Goal: Transaction & Acquisition: Book appointment/travel/reservation

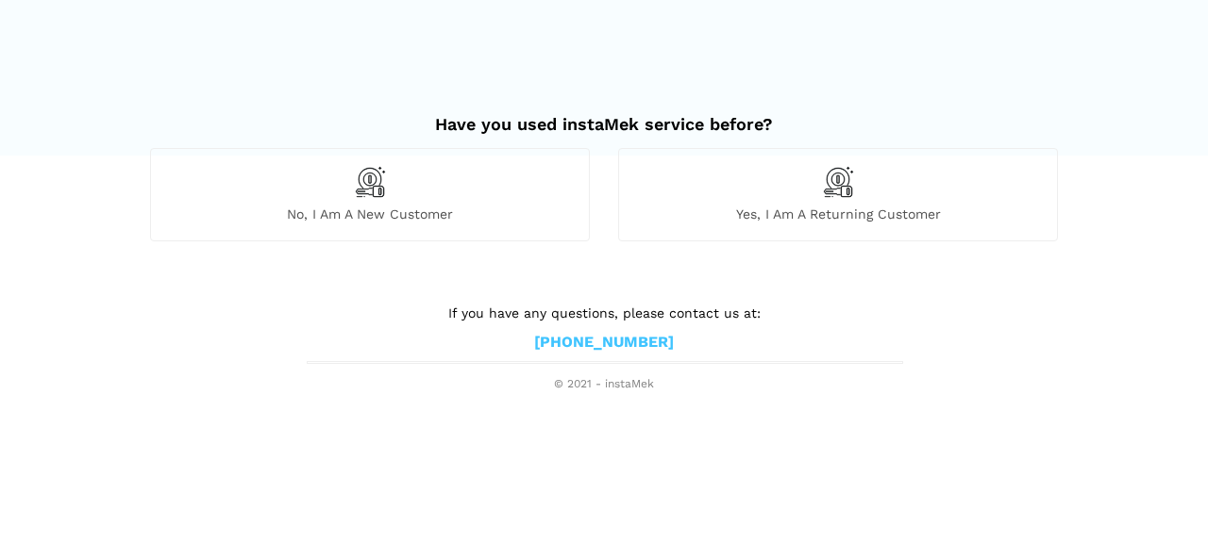
click at [891, 203] on div "Yes, I am a returning customer" at bounding box center [838, 194] width 440 height 92
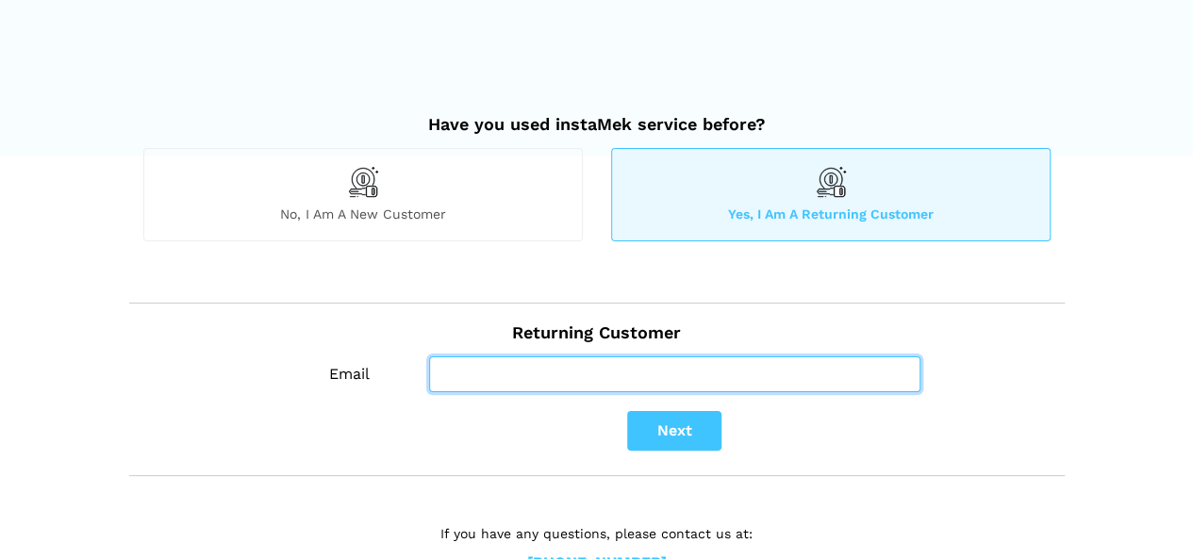
drag, startPoint x: 509, startPoint y: 360, endPoint x: 523, endPoint y: 366, distance: 14.4
click at [509, 360] on input "Email" at bounding box center [674, 375] width 491 height 36
type input "[EMAIL_ADDRESS][DOMAIN_NAME]"
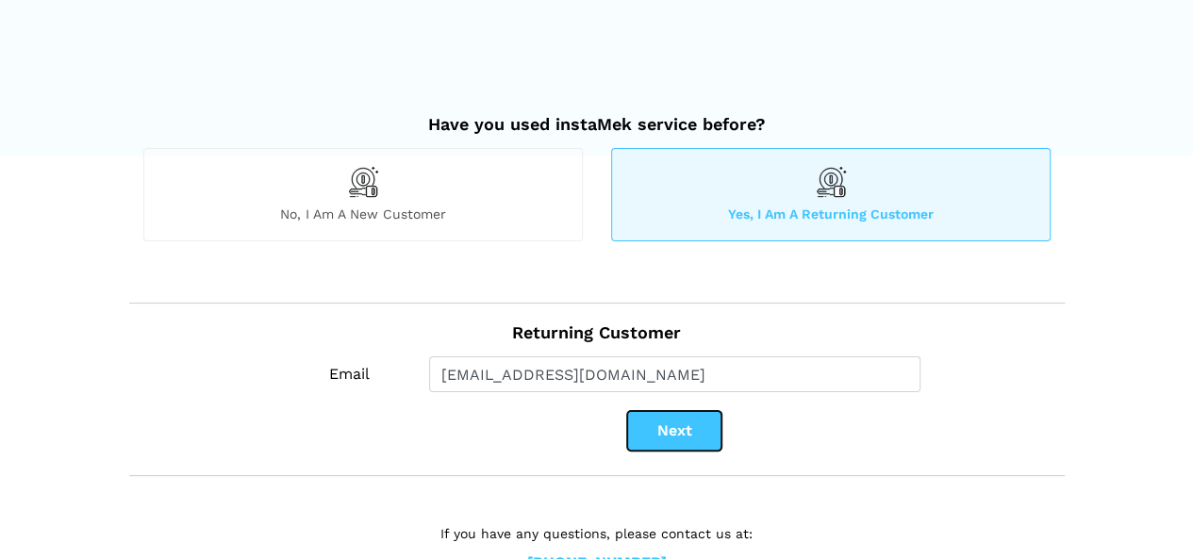
click at [654, 430] on button "Next" at bounding box center [674, 431] width 94 height 40
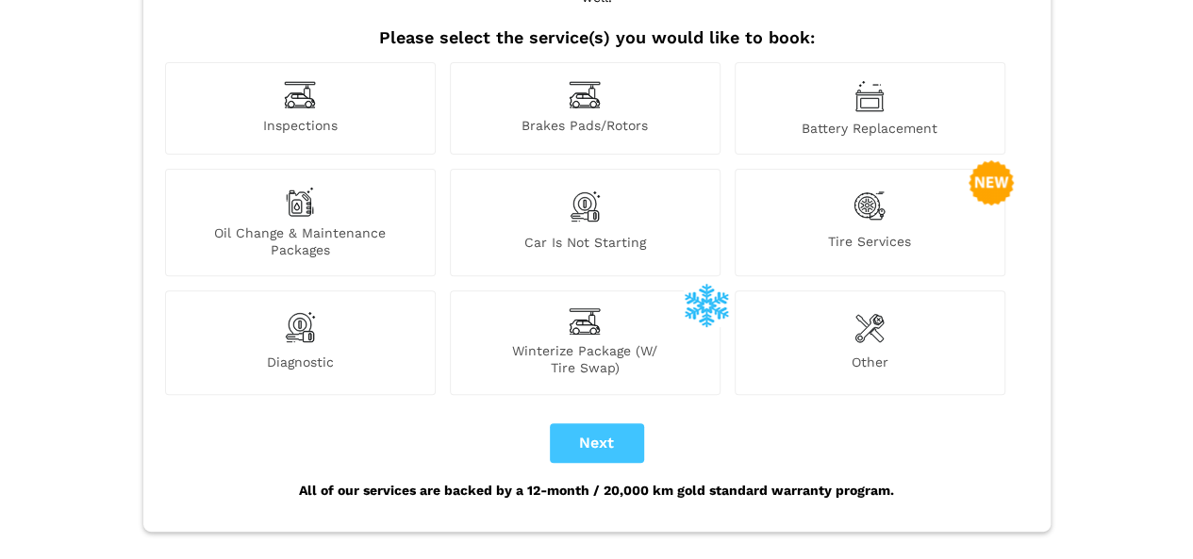
scroll to position [283, 0]
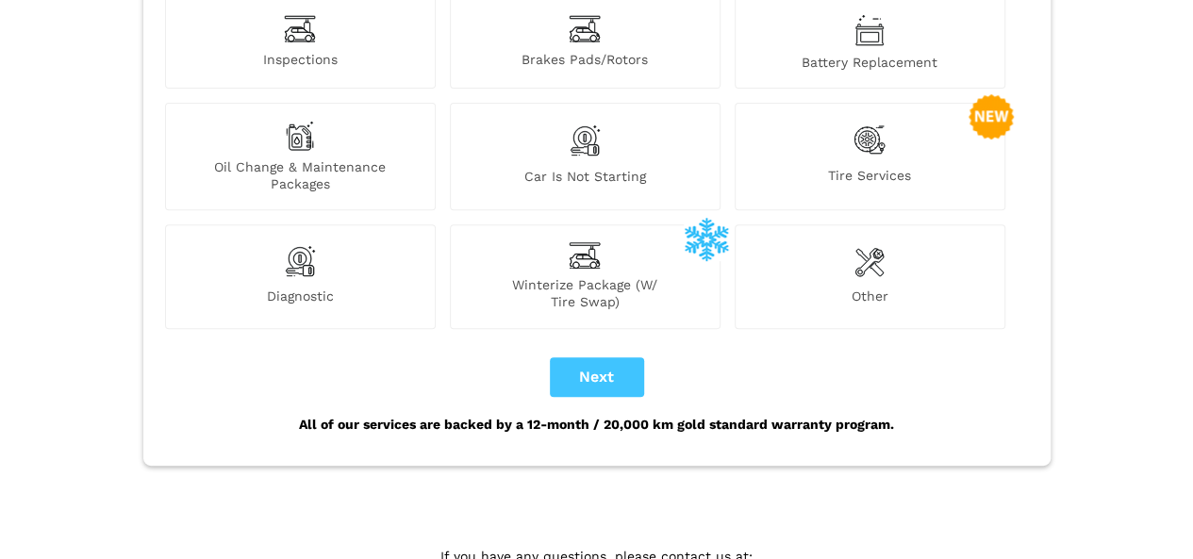
click at [292, 288] on span "Diagnostic" at bounding box center [300, 299] width 269 height 23
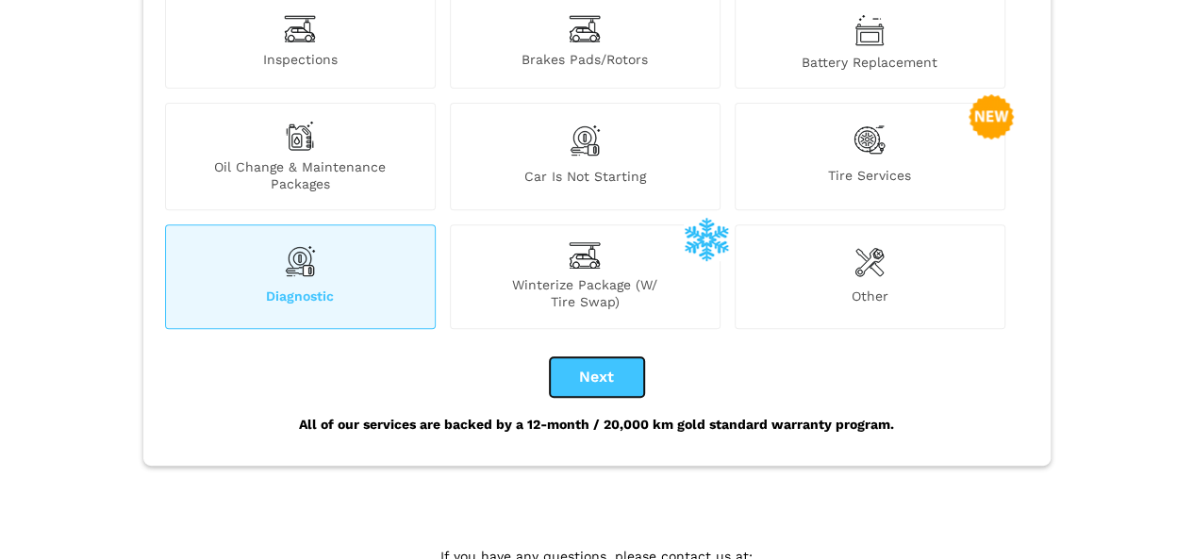
click at [588, 358] on button "Next" at bounding box center [597, 378] width 94 height 40
checkbox input "true"
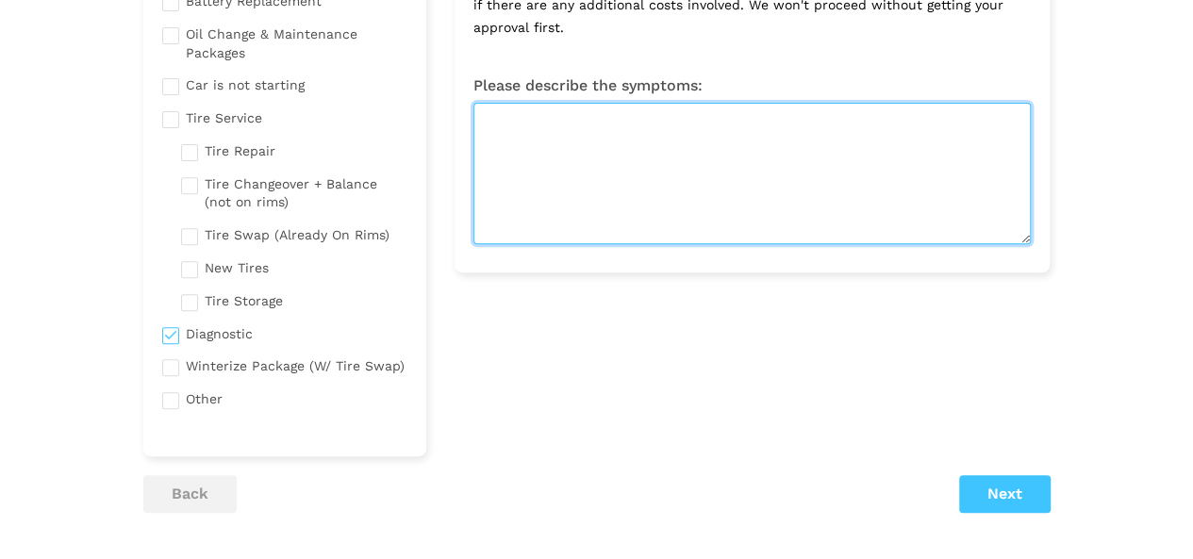
click at [692, 190] on textarea at bounding box center [753, 174] width 558 height 142
type textarea "F"
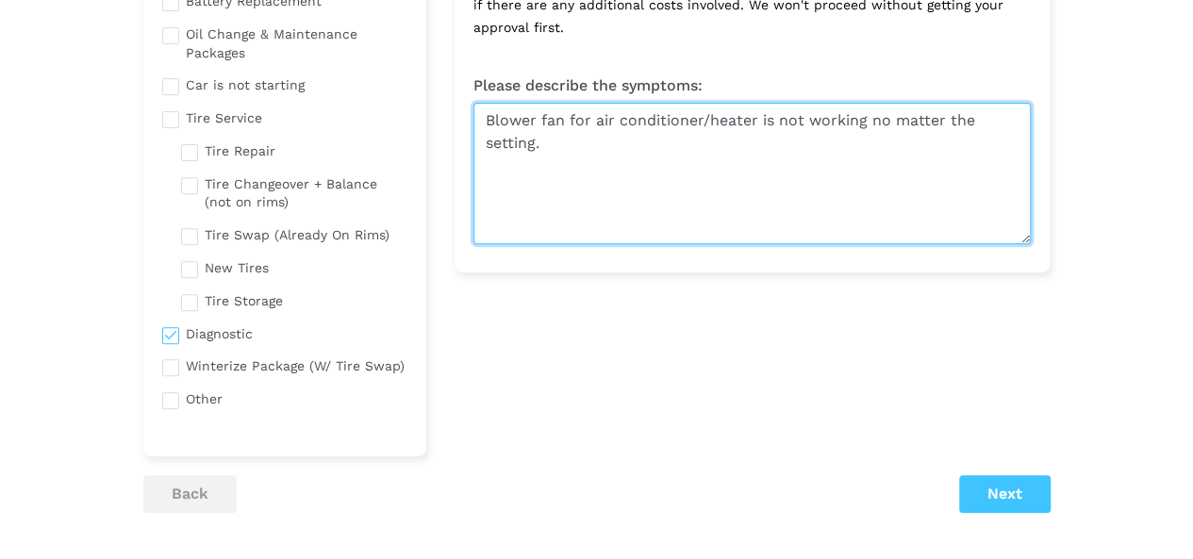
type textarea "Blower fan for air conditioner/heater is not working no matter the setting."
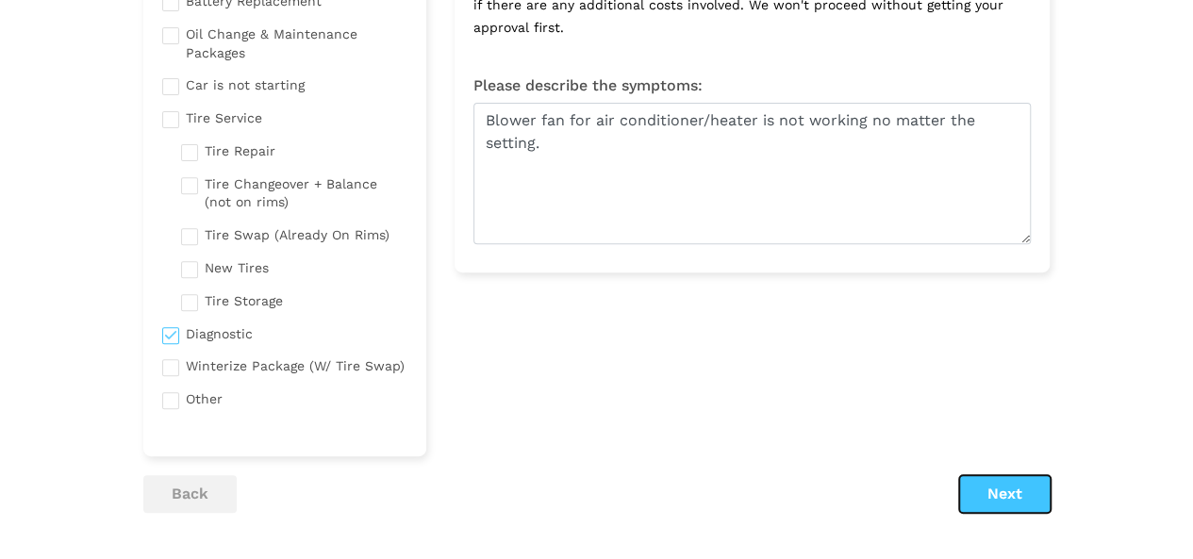
click at [1013, 503] on button "Next" at bounding box center [1005, 494] width 92 height 38
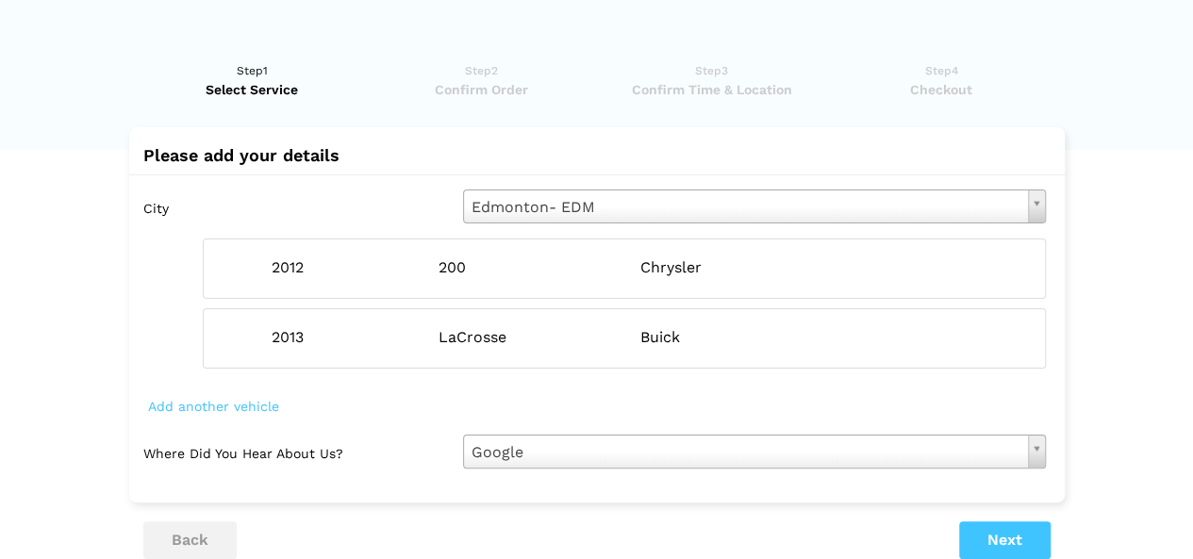
scroll to position [0, 0]
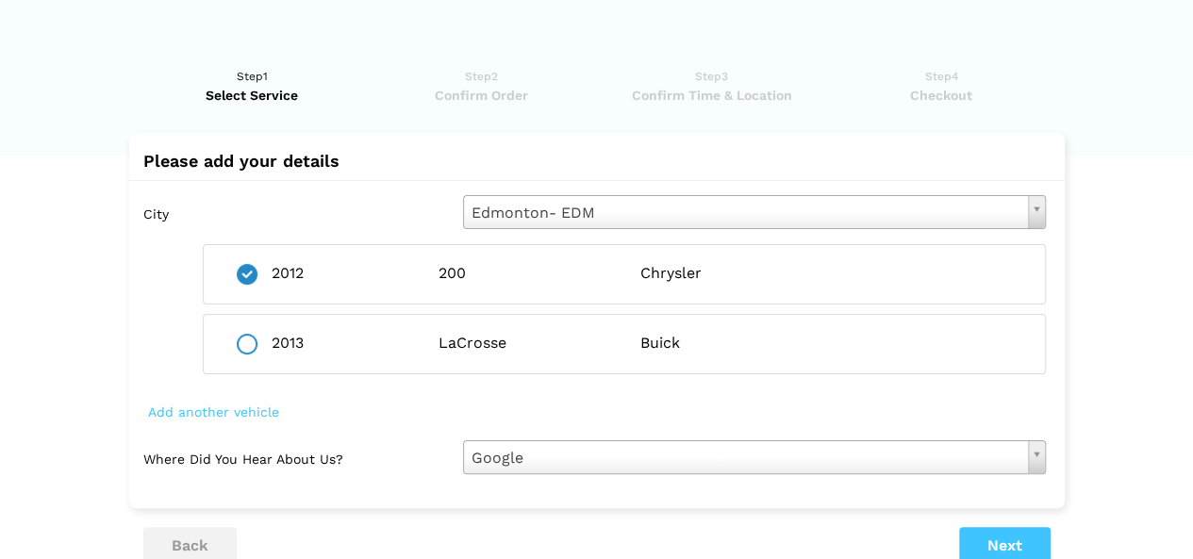
click at [251, 347] on ins at bounding box center [247, 344] width 21 height 21
radio input "false"
radio input "true"
click at [0, 256] on lik "Have you used instaMek service before? No, I am a new customer Yes, I am a retu…" at bounding box center [596, 392] width 1193 height 689
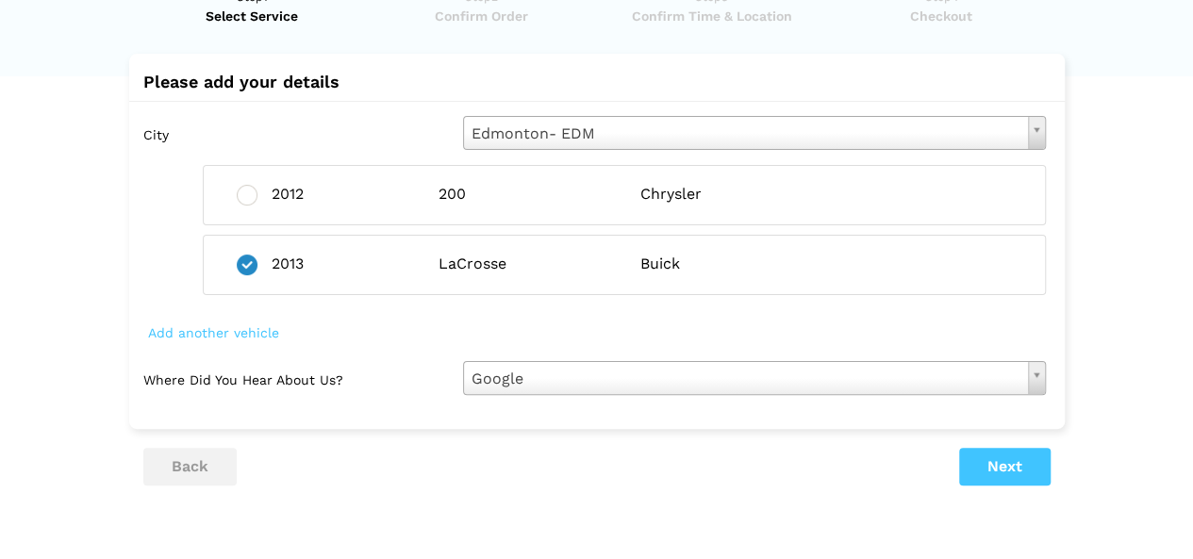
scroll to position [174, 0]
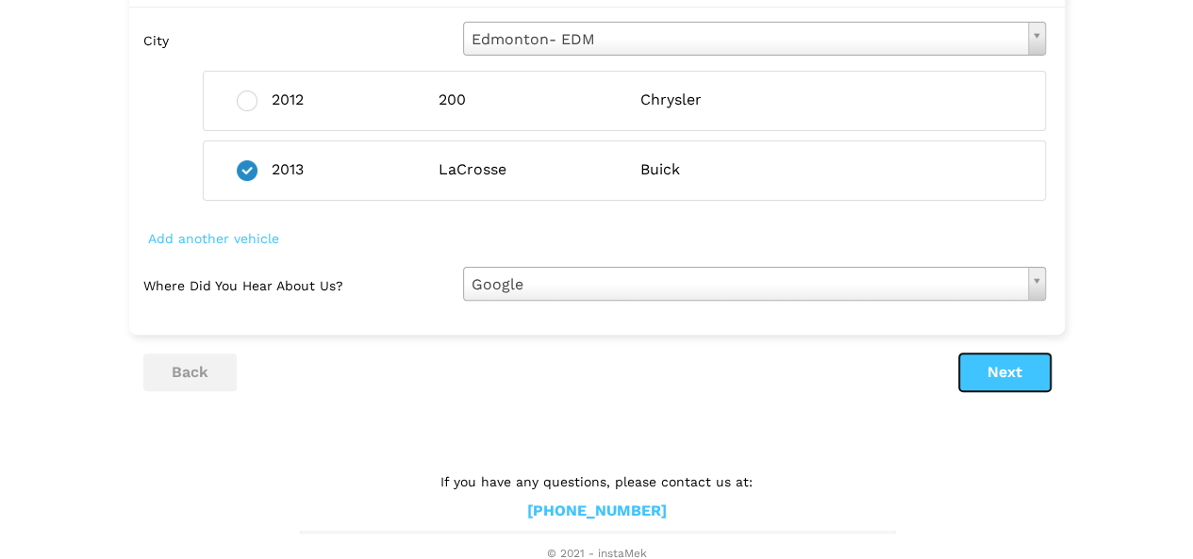
click at [1019, 373] on button "Next" at bounding box center [1005, 373] width 92 height 38
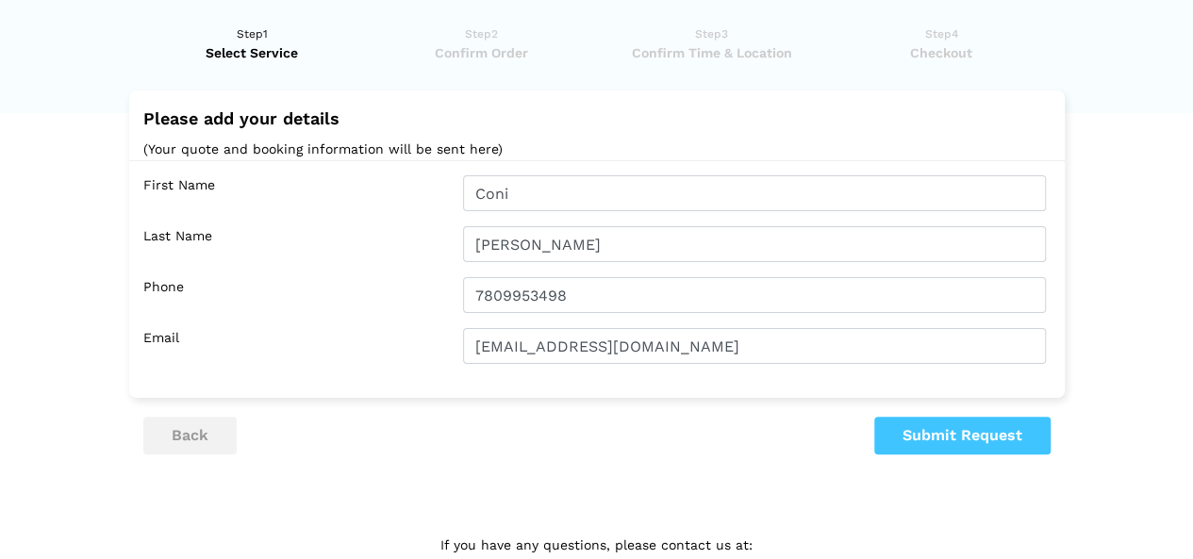
scroll to position [0, 0]
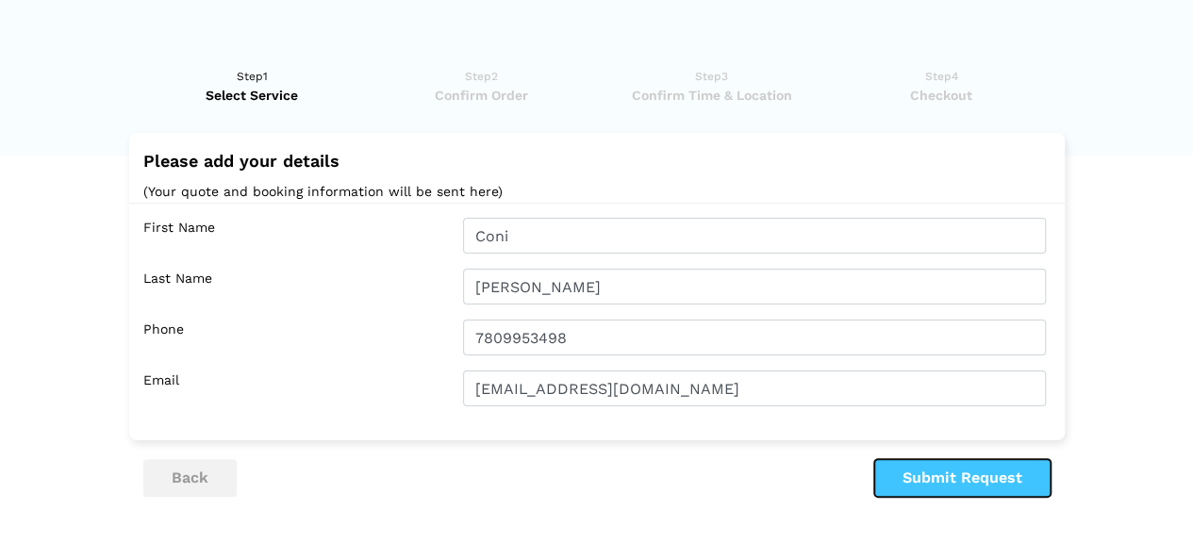
click at [965, 485] on button "Submit Request" at bounding box center [963, 478] width 176 height 38
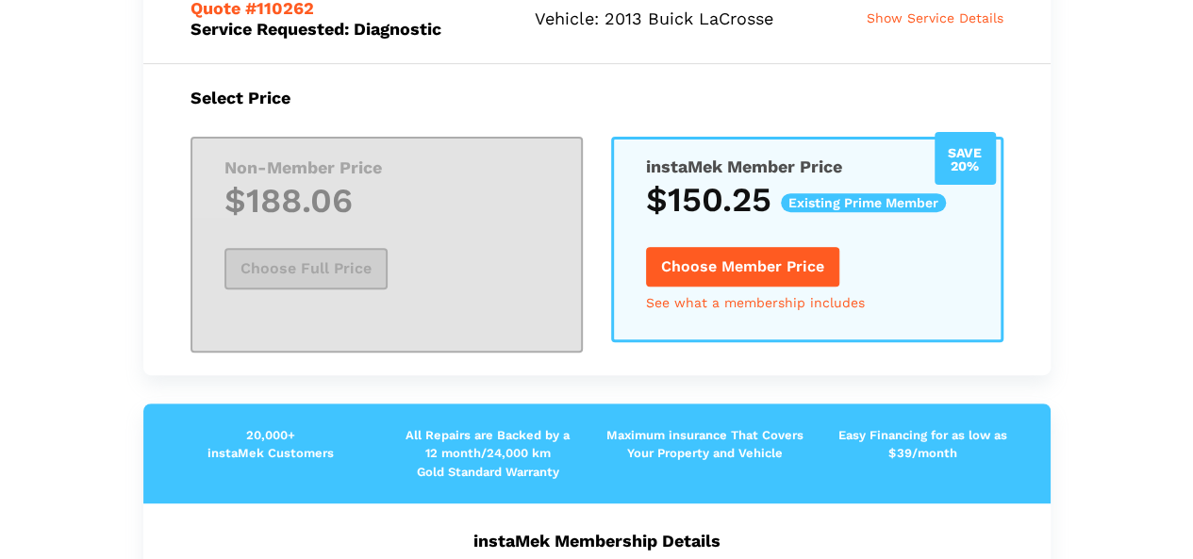
scroll to position [283, 0]
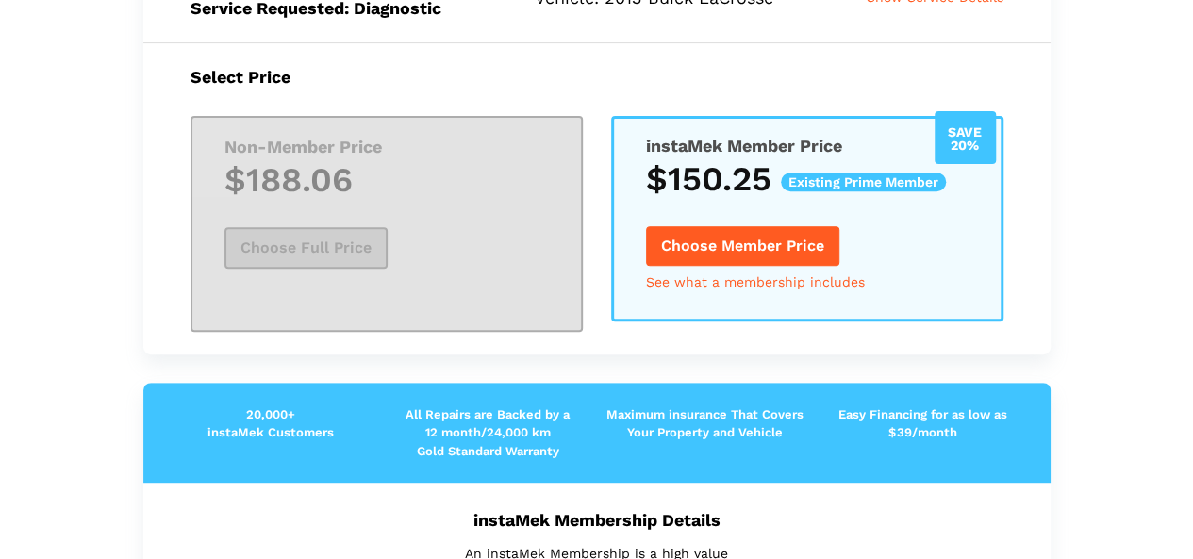
click at [789, 237] on button "Choose Member Price" at bounding box center [742, 246] width 193 height 40
click at [725, 242] on button "Choose Member Price" at bounding box center [742, 246] width 193 height 40
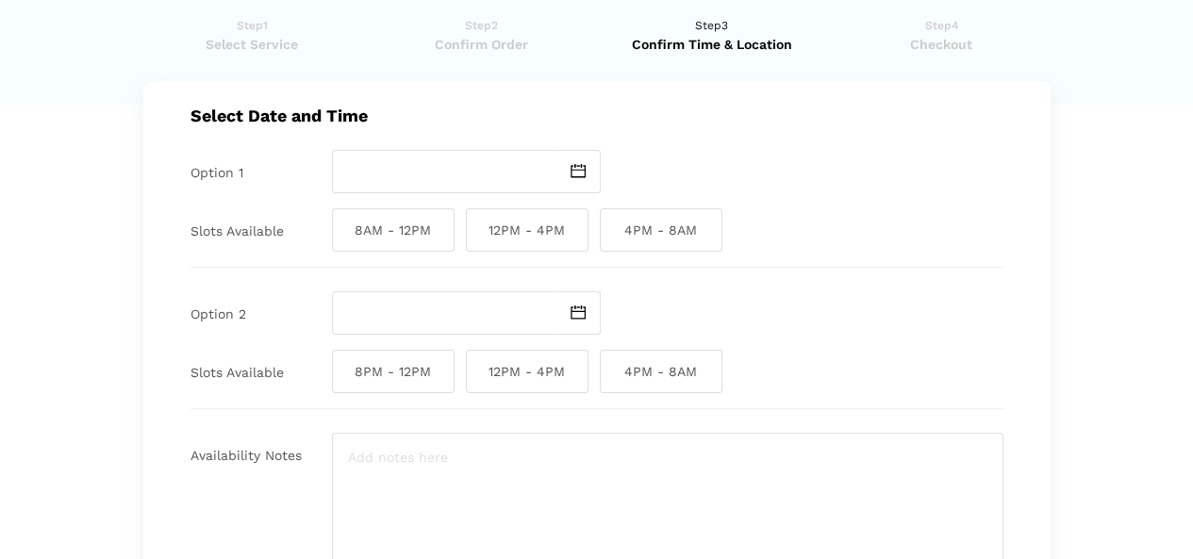
scroll to position [0, 0]
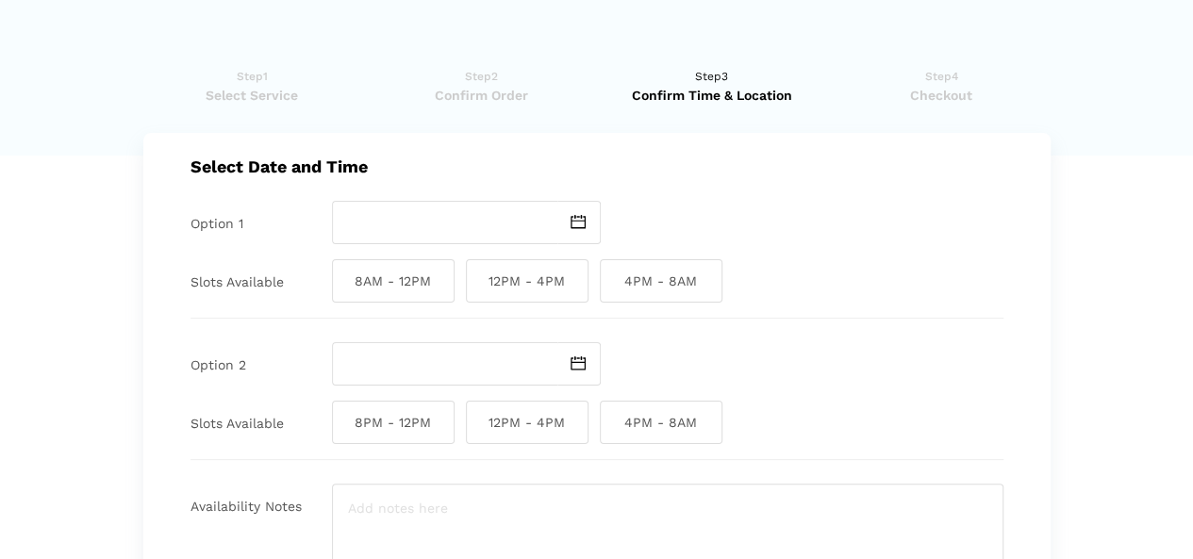
click at [577, 223] on img at bounding box center [578, 222] width 15 height 14
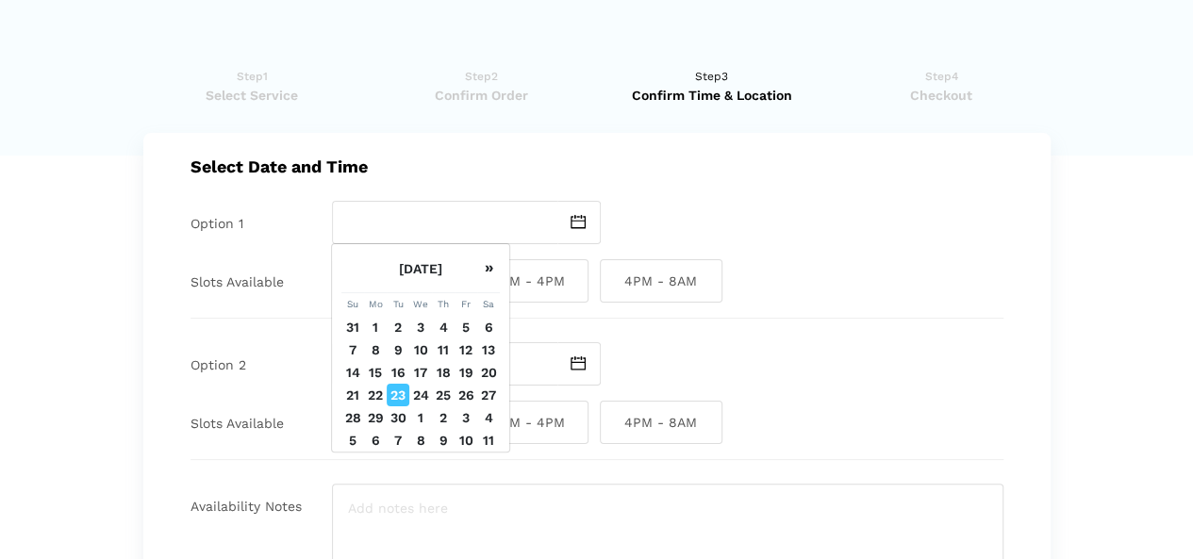
click at [445, 407] on td "25" at bounding box center [443, 395] width 23 height 23
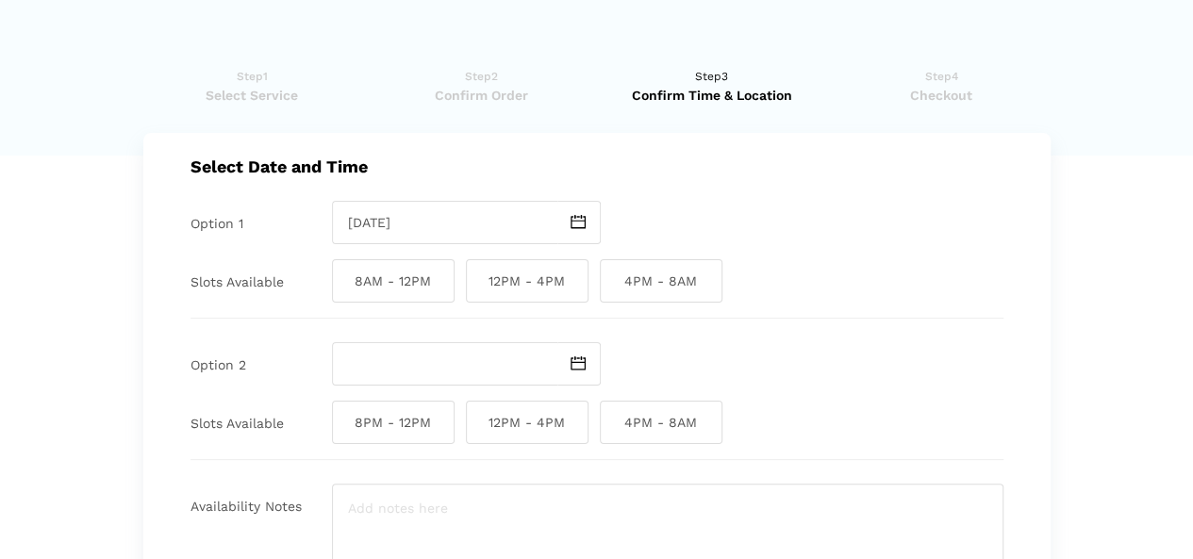
click at [578, 222] on img at bounding box center [578, 222] width 15 height 14
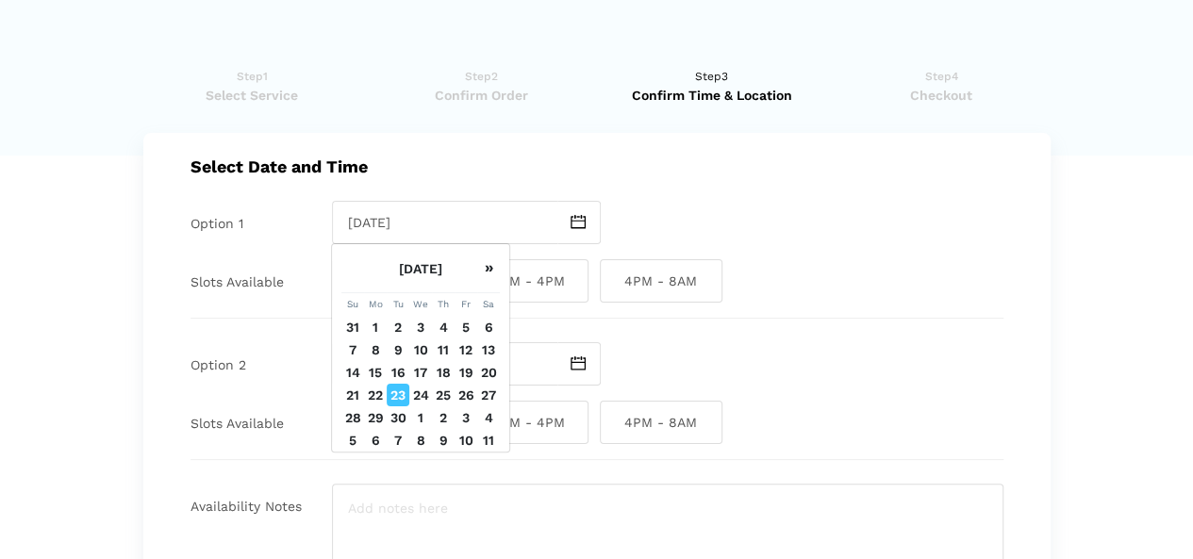
click at [415, 407] on td "24" at bounding box center [420, 395] width 23 height 23
type input "[DATE]"
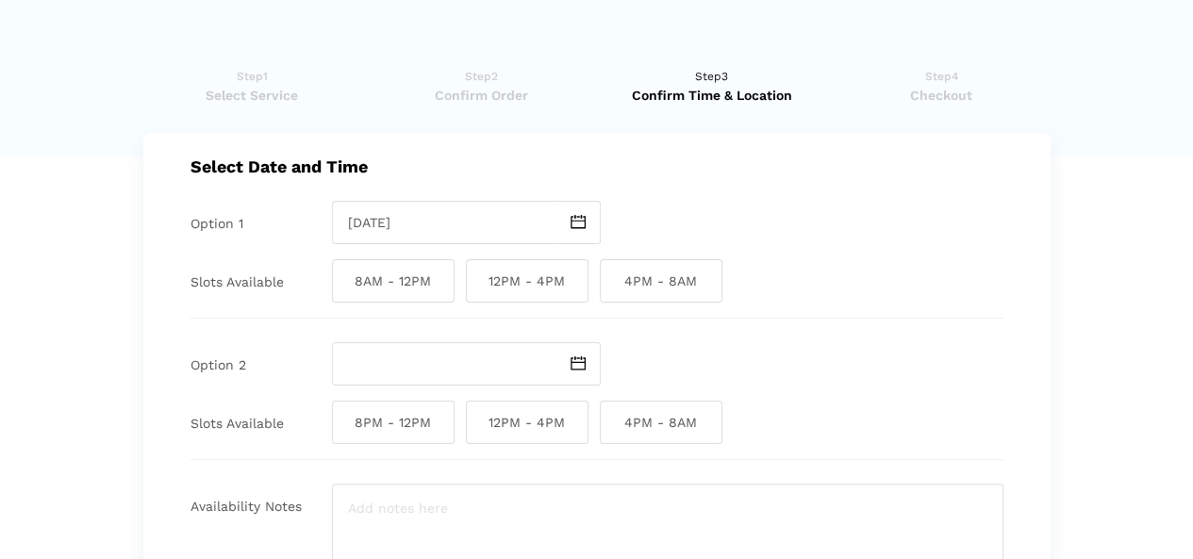
click at [505, 280] on span "12PM - 4PM" at bounding box center [527, 280] width 123 height 43
click at [478, 280] on input "12PM - 4PM" at bounding box center [472, 280] width 12 height 43
checkbox input "true"
click at [578, 361] on img at bounding box center [578, 364] width 15 height 14
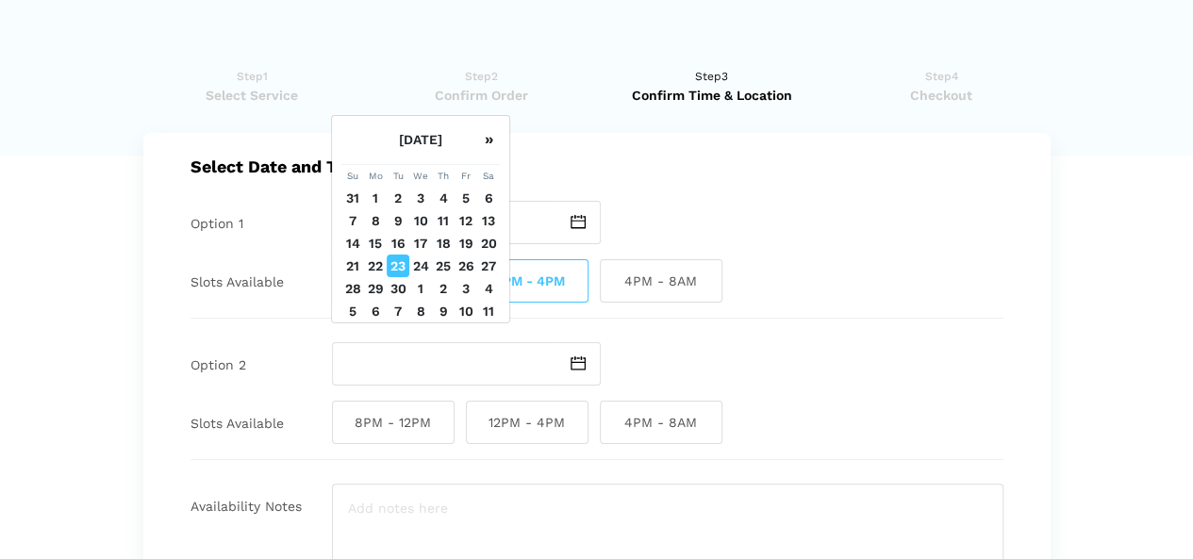
click at [440, 277] on td "25" at bounding box center [443, 266] width 23 height 23
type input "[DATE]"
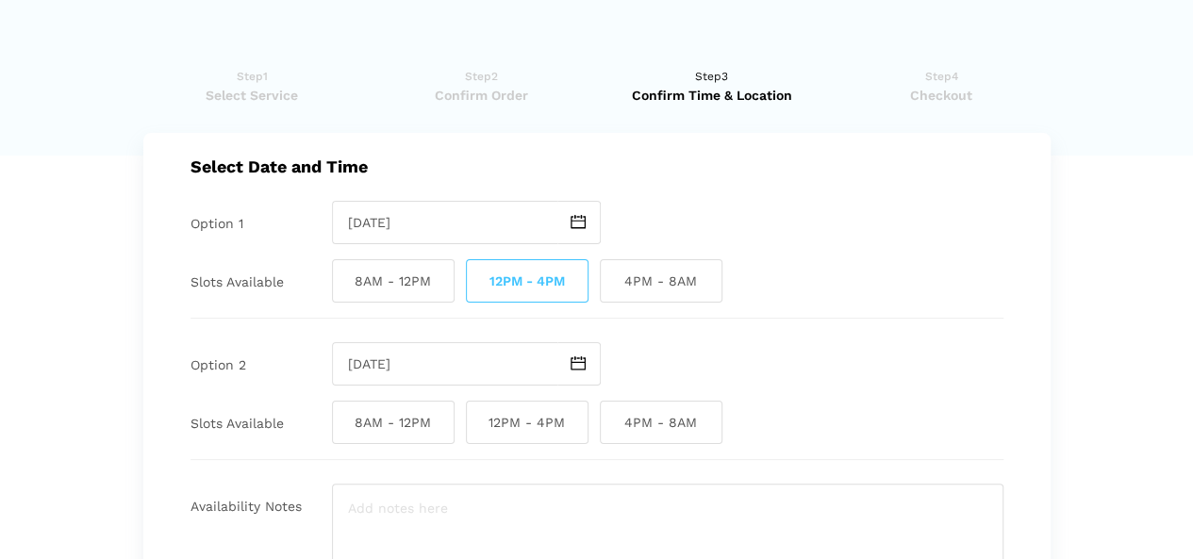
click at [528, 422] on span "12PM - 4PM" at bounding box center [527, 422] width 123 height 43
click at [478, 422] on input "12PM - 4PM" at bounding box center [472, 422] width 12 height 43
checkbox input "true"
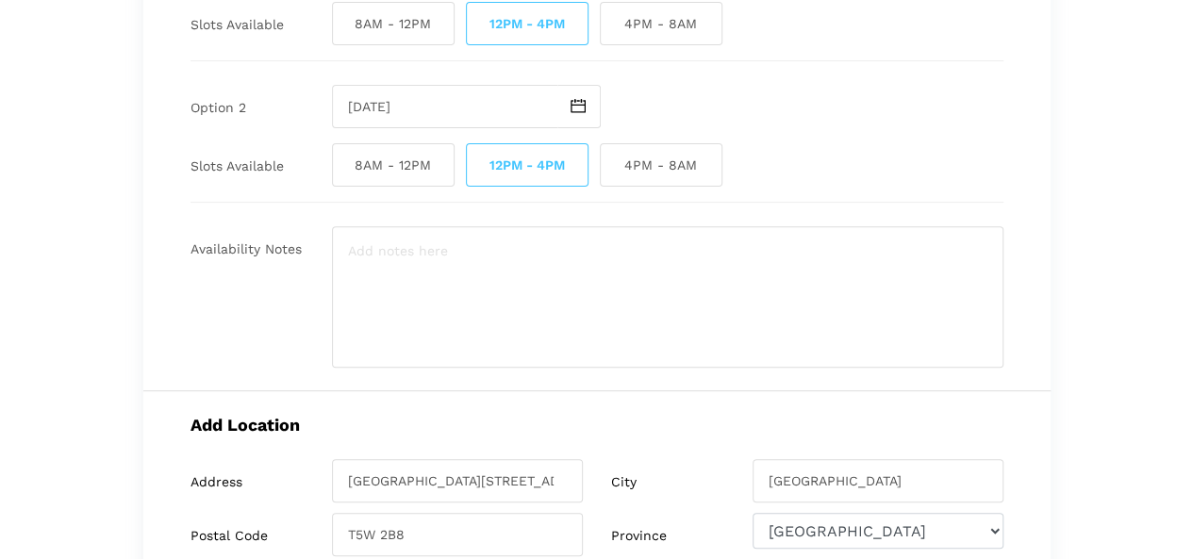
scroll to position [189, 0]
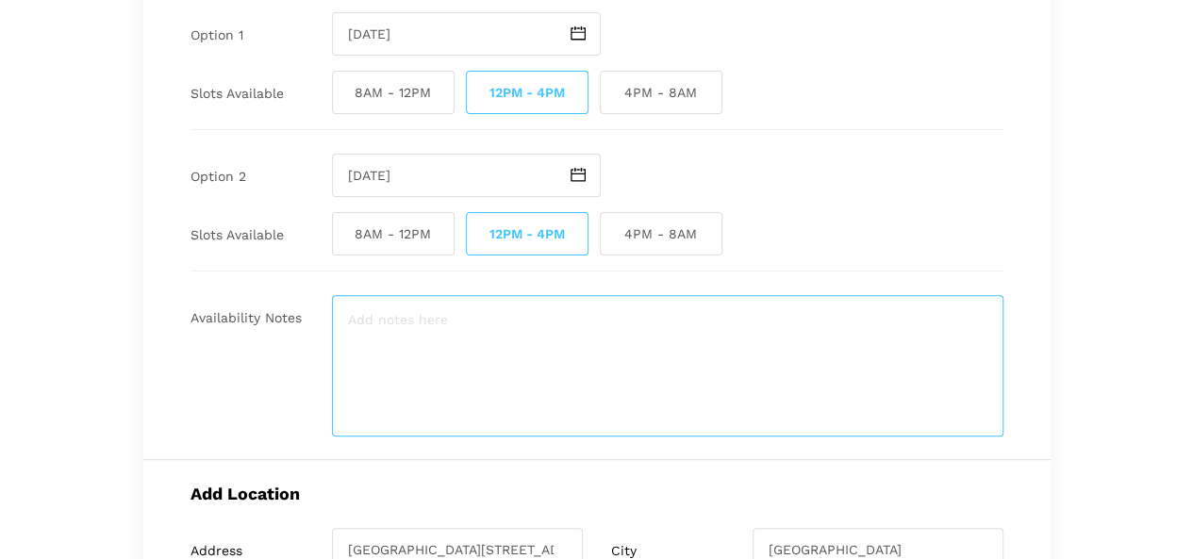
click at [955, 405] on textarea at bounding box center [668, 366] width 672 height 142
type textarea "W"
type textarea "A"
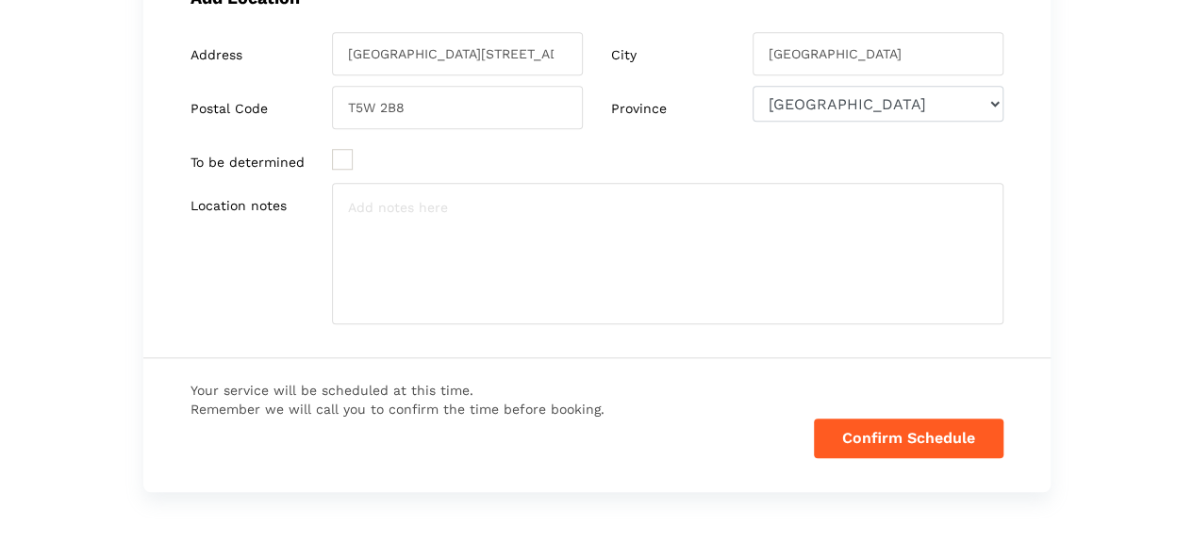
scroll to position [755, 0]
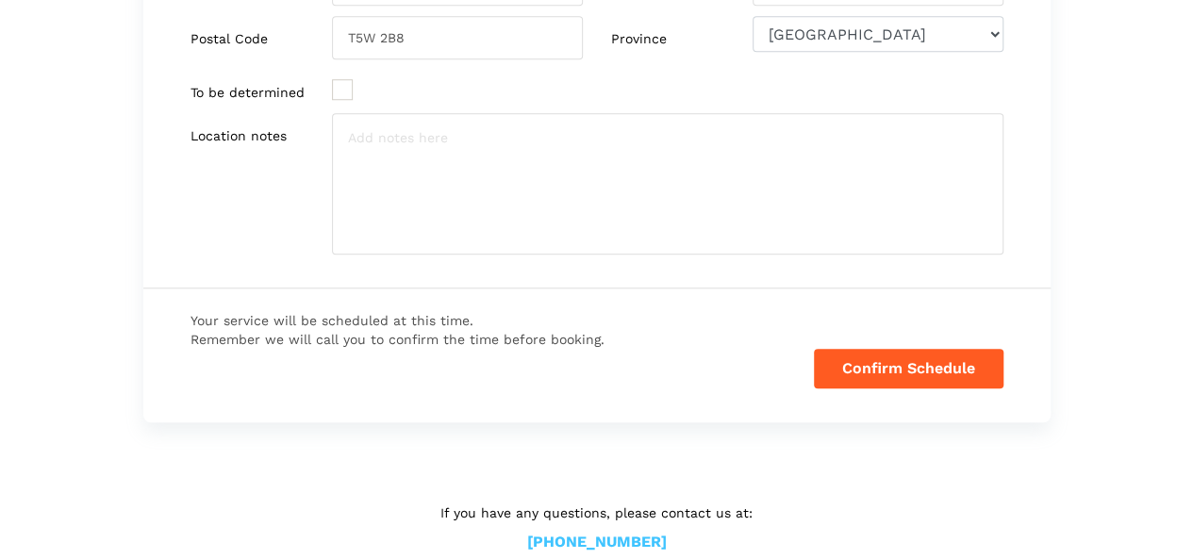
type textarea "[PERSON_NAME] will be working from home so he's available all day."
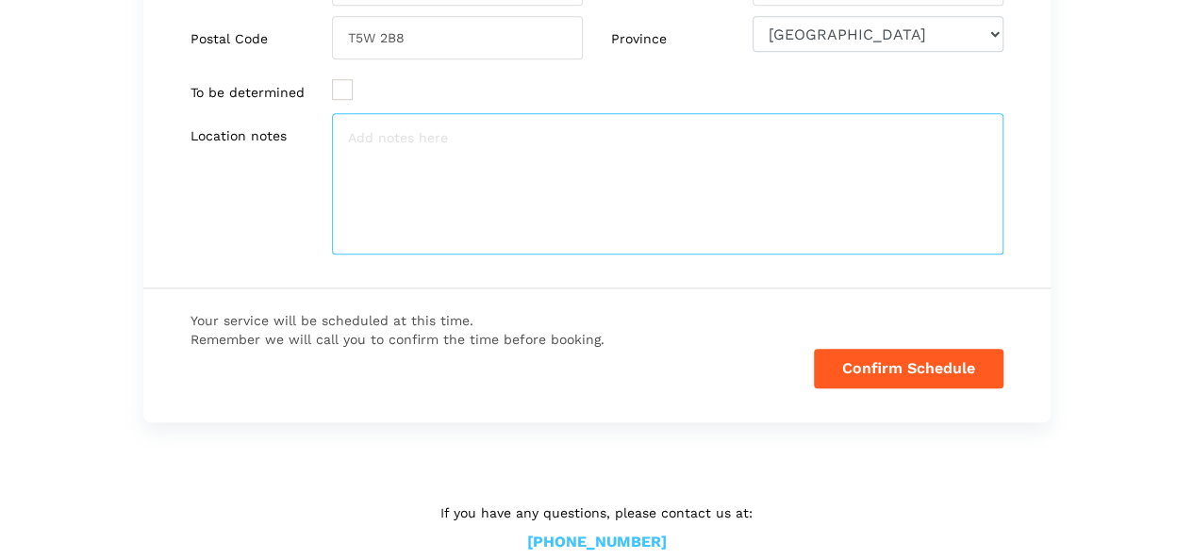
click at [431, 142] on textarea at bounding box center [668, 184] width 672 height 142
type textarea "Vehicle will be parked in driveway around back of house."
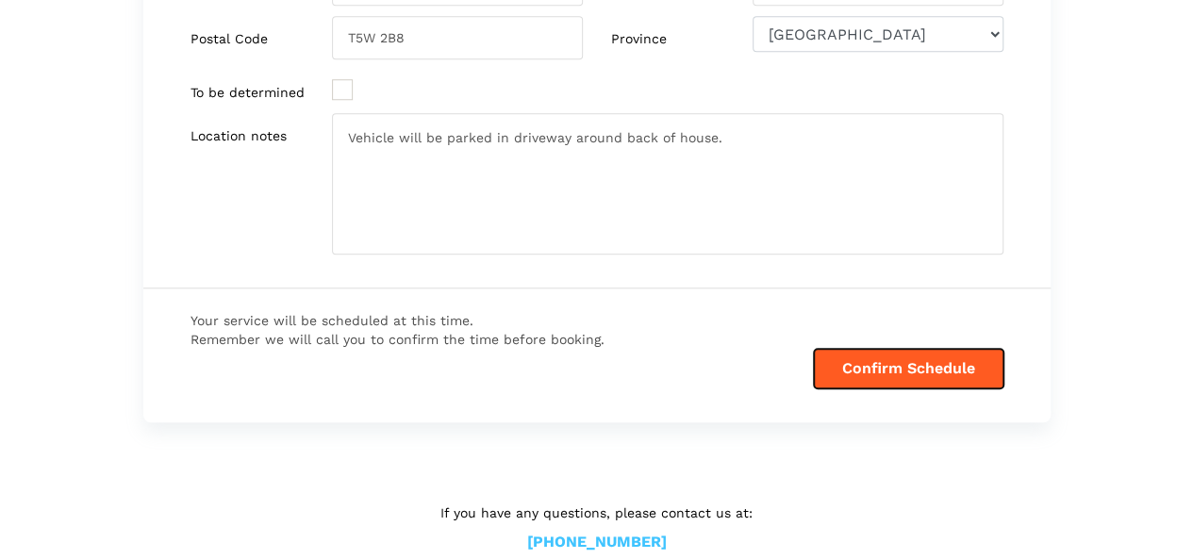
click at [934, 372] on button "Confirm Schedule" at bounding box center [909, 369] width 190 height 40
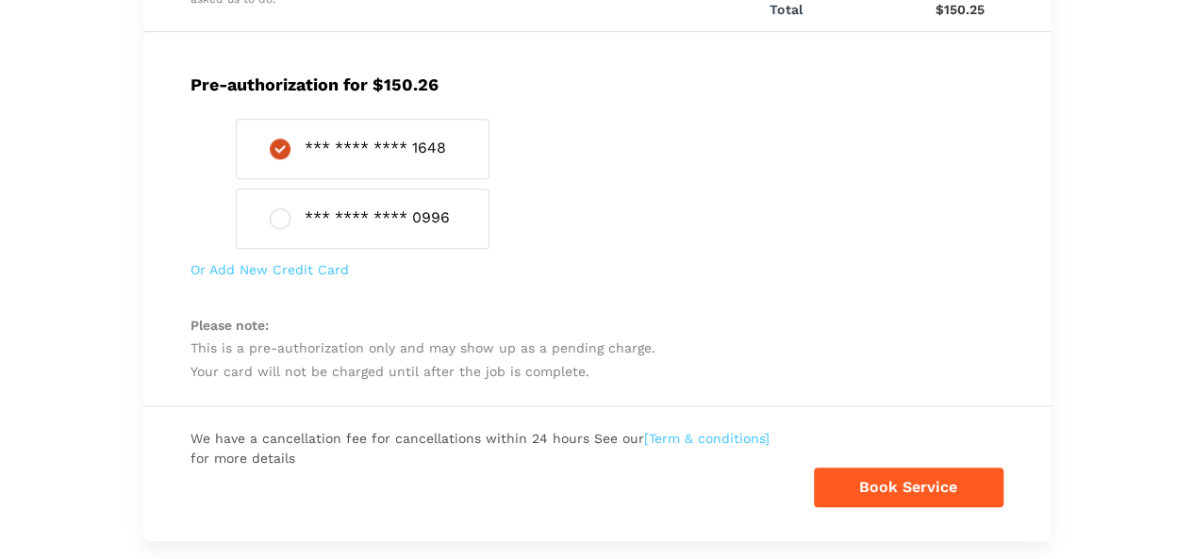
click at [244, 270] on span "Or Add New Credit Card" at bounding box center [270, 269] width 158 height 15
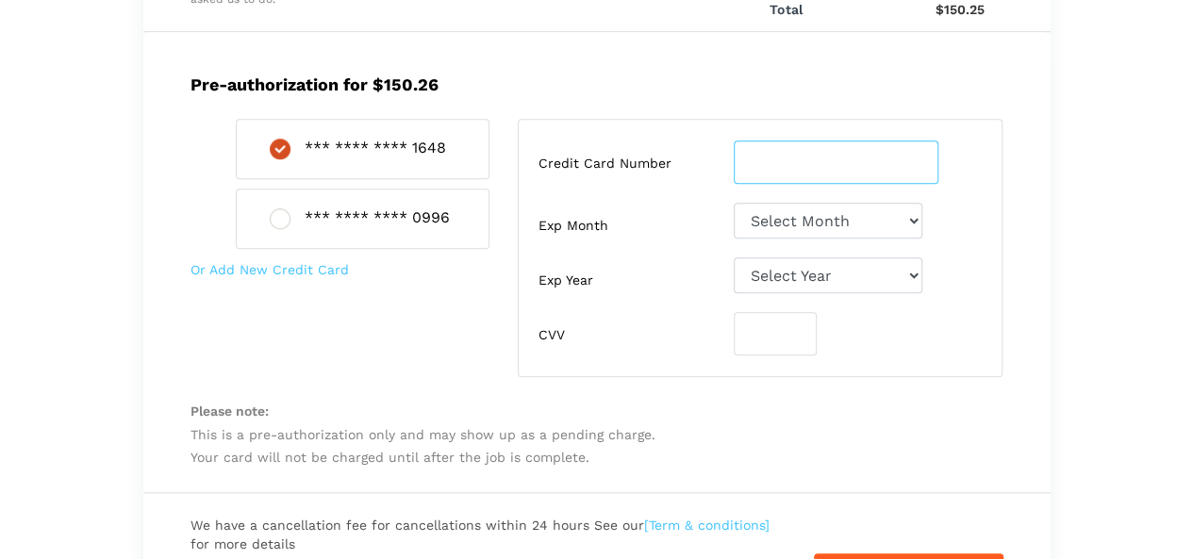
click at [817, 158] on input "number" at bounding box center [836, 162] width 205 height 43
type input "[CREDIT_CARD_NUMBER]"
click at [795, 218] on select "Select Month [DATE]-[DATE]-[DATE]-[DATE]-[DATE]-[DATE]-[DATE]-[DATE]-[DATE]-[DA…" at bounding box center [828, 221] width 189 height 36
select select "09"
click at [734, 203] on select "Select Month [DATE]-[DATE]-[DATE]-[DATE]-[DATE]-[DATE]-[DATE]-[DATE]-[DATE]-[DA…" at bounding box center [828, 221] width 189 height 36
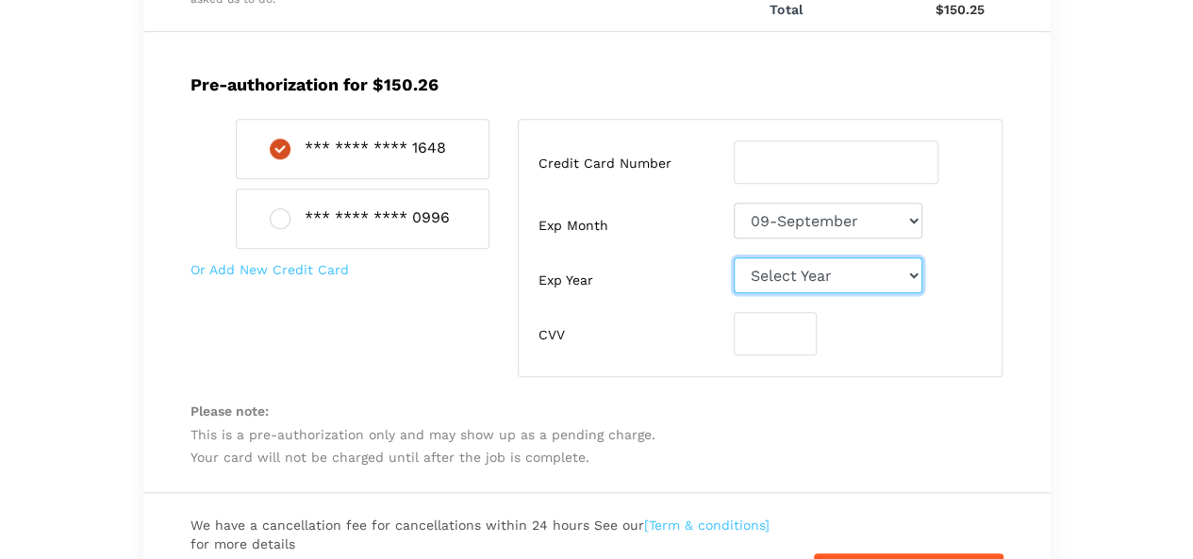
click at [775, 271] on select "Select Year [DATE] 2026 2027 2028 2029 2030 2031 2032 2033 2034 2035 2036 2037 …" at bounding box center [828, 276] width 189 height 36
select select "2027"
click at [734, 258] on select "Select Year [DATE] 2026 2027 2028 2029 2030 2031 2032 2033 2034 2035 2036 2037 …" at bounding box center [828, 276] width 189 height 36
click at [777, 329] on input "number" at bounding box center [775, 333] width 83 height 43
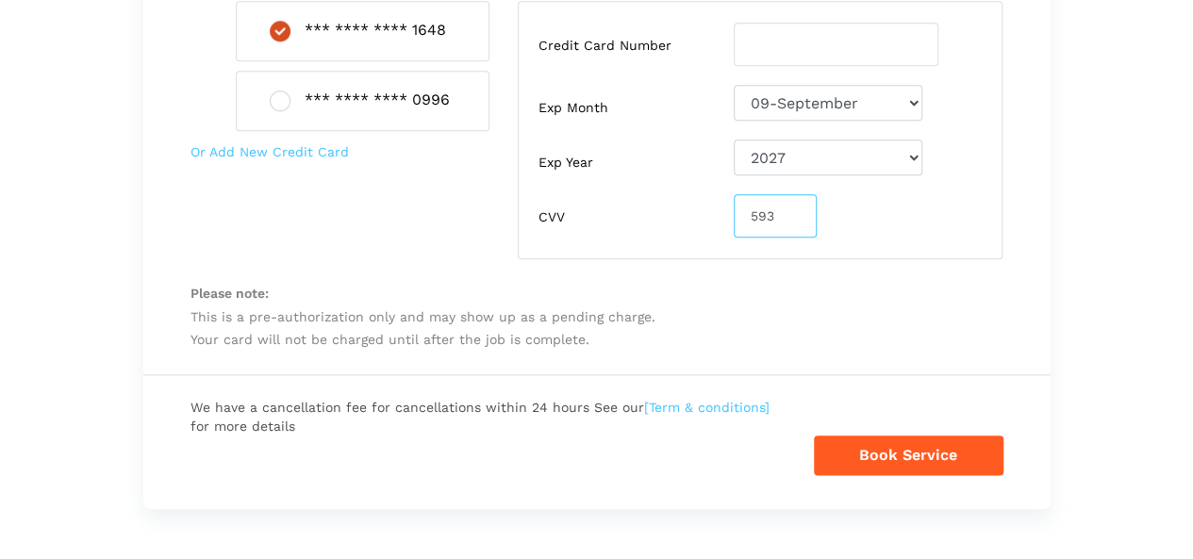
scroll to position [990, 0]
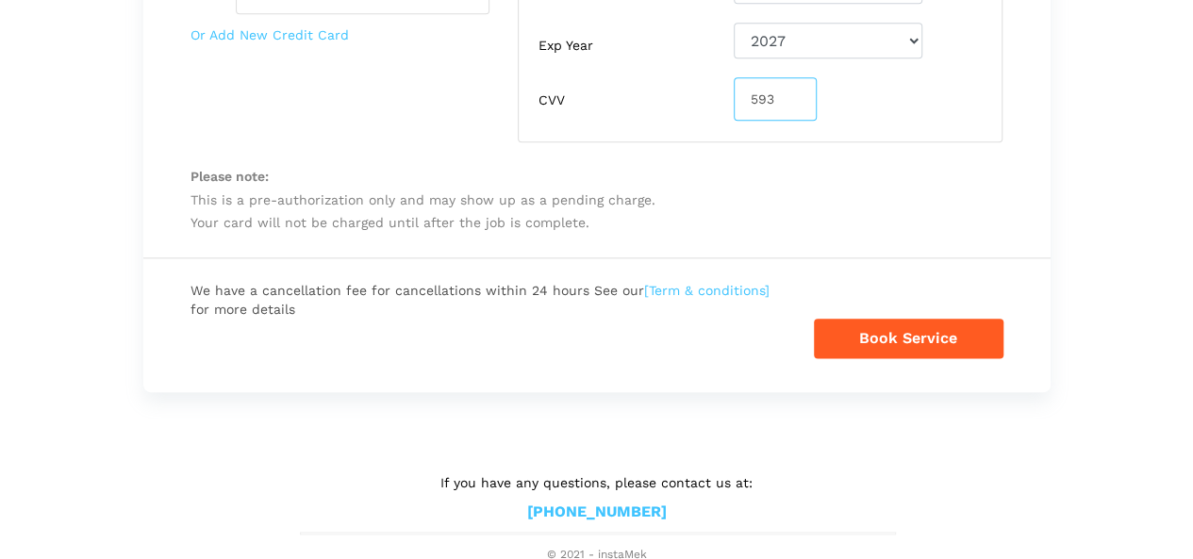
type input "593"
click at [897, 339] on button "Book Service" at bounding box center [909, 339] width 190 height 40
